Goal: Task Accomplishment & Management: Use online tool/utility

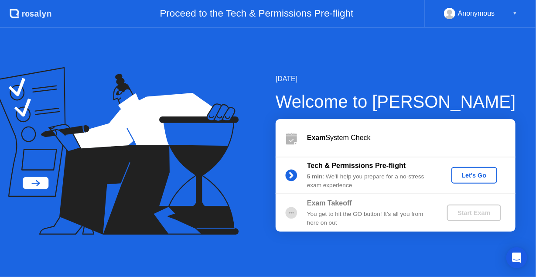
click at [461, 178] on div "Let's Go" at bounding box center [473, 175] width 39 height 7
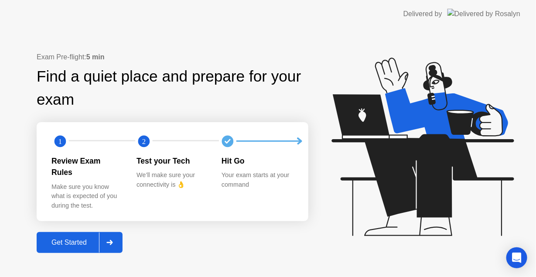
click at [85, 238] on div "Get Started" at bounding box center [69, 242] width 60 height 8
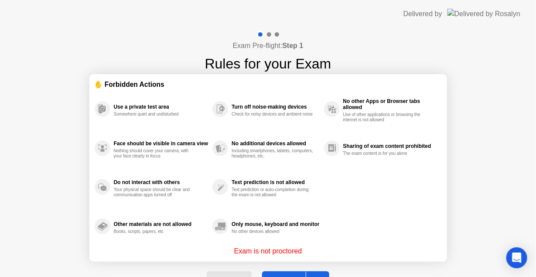
click at [535, 91] on div "Exam Pre-flight: Step 1 Rules for your Exam ✋ Forbidden Actions Use a private t…" at bounding box center [268, 166] width 536 height 276
click at [281, 272] on button "Got it" at bounding box center [295, 281] width 67 height 21
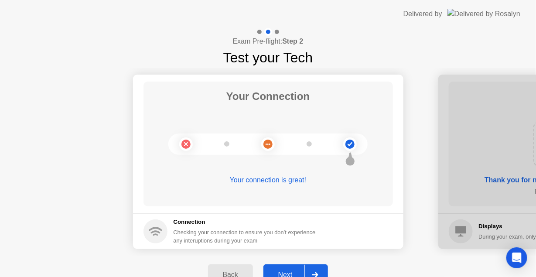
click at [294, 271] on div "Next" at bounding box center [285, 275] width 39 height 8
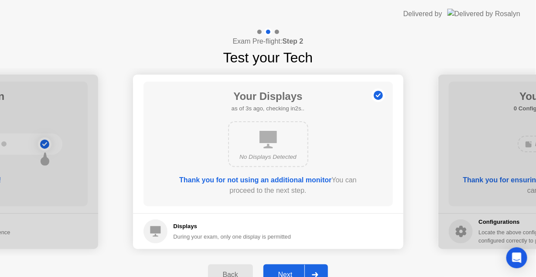
click at [294, 271] on div "Next" at bounding box center [285, 275] width 39 height 8
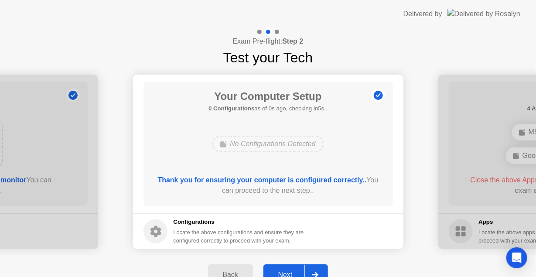
click at [290, 268] on button "Next" at bounding box center [295, 274] width 65 height 21
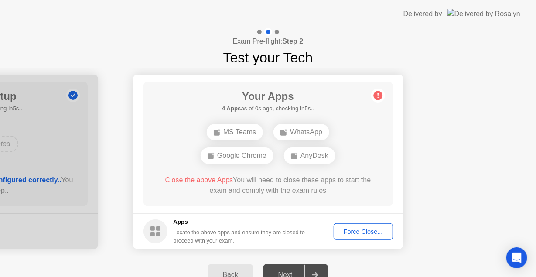
click at [378, 232] on div "Force Close..." at bounding box center [362, 231] width 53 height 7
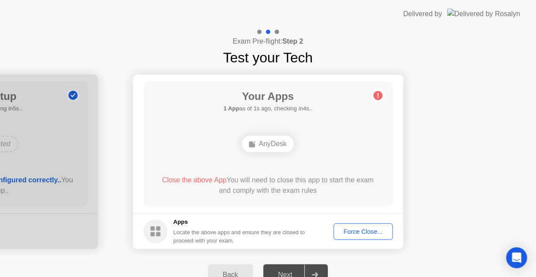
click at [275, 146] on div "AnyDesk" at bounding box center [267, 144] width 51 height 17
click at [368, 233] on div "Force Close..." at bounding box center [362, 231] width 53 height 7
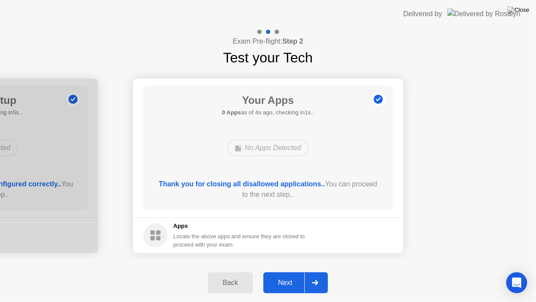
click at [290, 276] on div "Next" at bounding box center [285, 282] width 39 height 8
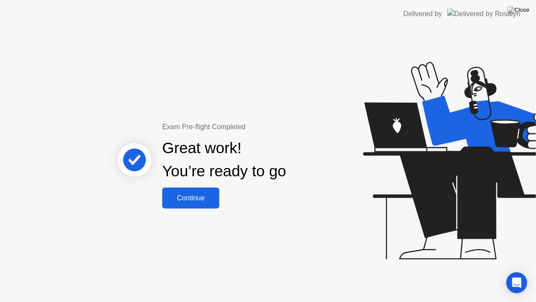
click at [212, 200] on div "Continue" at bounding box center [191, 198] width 52 height 8
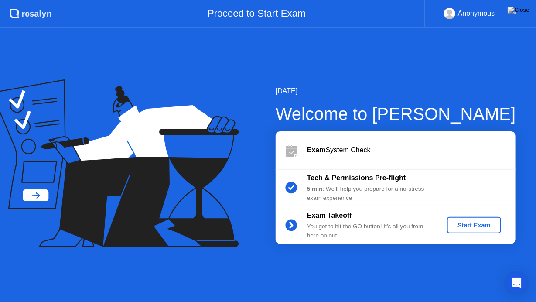
click at [34, 151] on icon at bounding box center [114, 162] width 247 height 167
click at [38, 195] on icon at bounding box center [111, 145] width 204 height 111
click at [473, 56] on div "[DATE] Welcome to [PERSON_NAME] Exam System Check Tech & Permissions Pre-flight…" at bounding box center [268, 165] width 536 height 274
click at [459, 223] on div "Start Exam" at bounding box center [473, 224] width 47 height 7
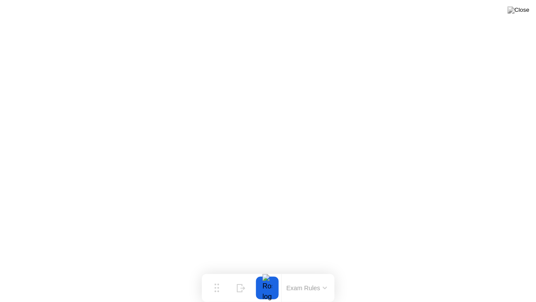
click at [518, 16] on button at bounding box center [518, 9] width 26 height 11
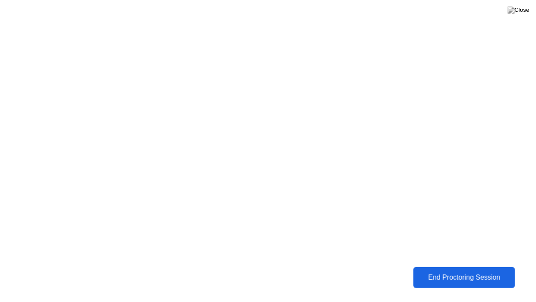
click at [460, 275] on div "End Proctoring Session" at bounding box center [464, 277] width 97 height 8
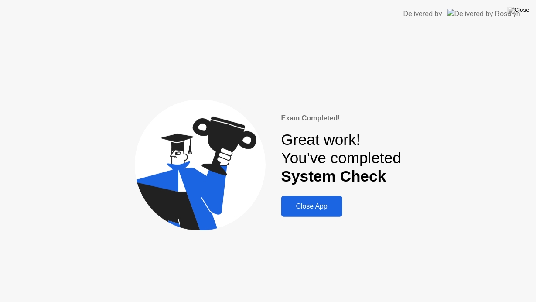
click at [328, 213] on button "Close App" at bounding box center [311, 206] width 61 height 21
